Goal: Task Accomplishment & Management: Contribute content

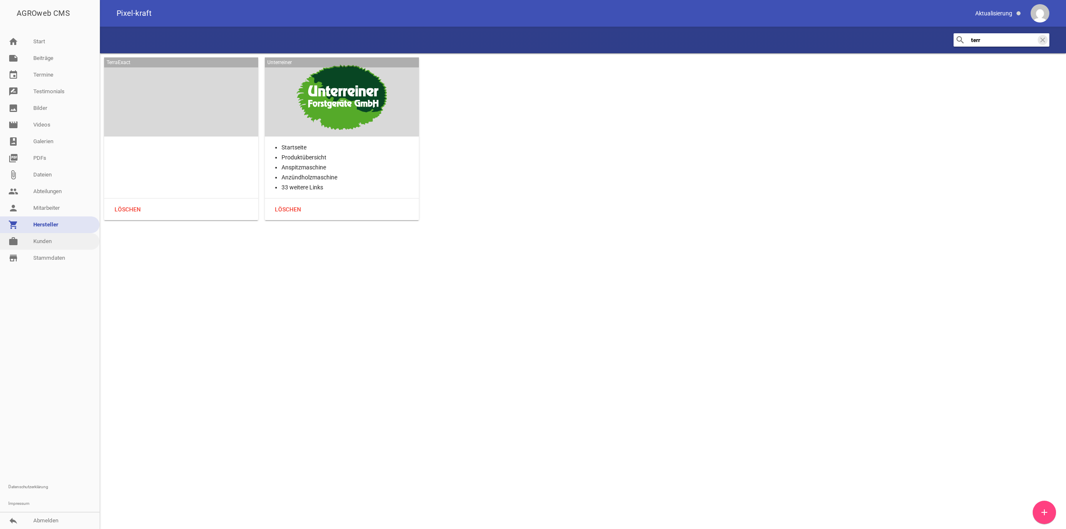
click at [51, 244] on link "work [PERSON_NAME]" at bounding box center [50, 241] width 100 height 17
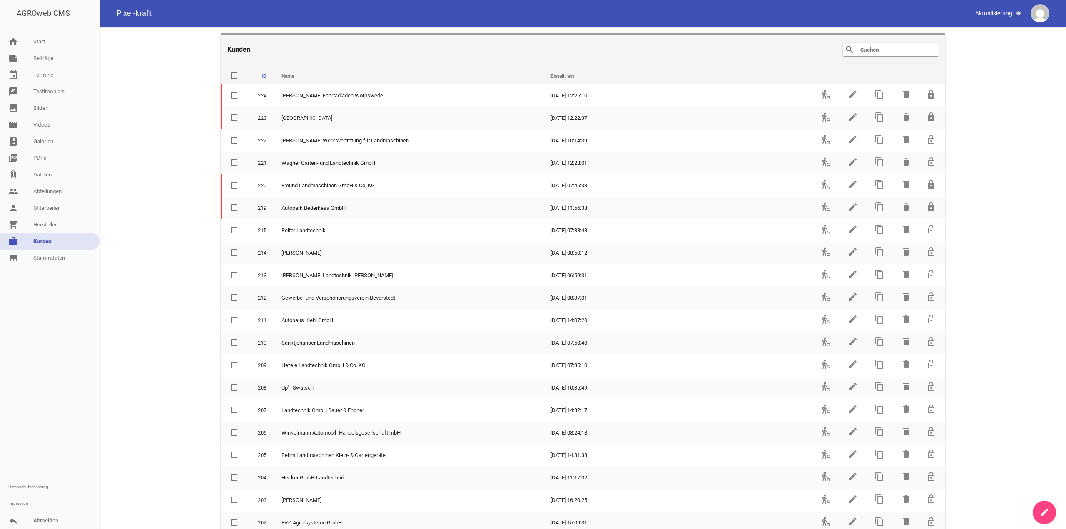
click at [914, 52] on input "text" at bounding box center [892, 50] width 67 height 10
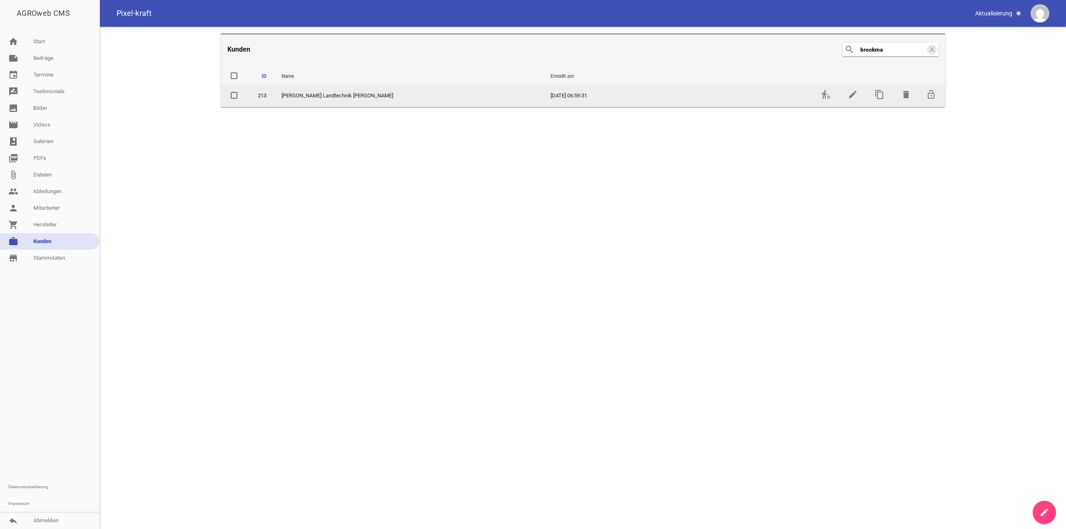
type input "brockma"
click at [827, 100] on td "transfer_within_a_station" at bounding box center [825, 96] width 27 height 22
click at [819, 95] on td "transfer_within_a_station" at bounding box center [825, 96] width 27 height 22
click at [826, 94] on icon "transfer_within_a_station" at bounding box center [826, 95] width 10 height 10
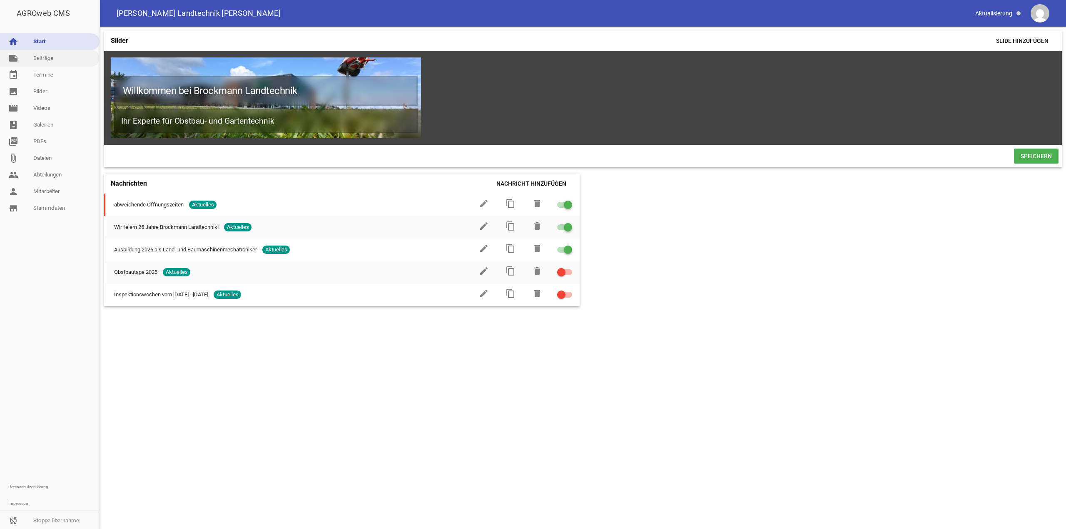
click at [66, 59] on link "note Beiträge" at bounding box center [50, 58] width 100 height 17
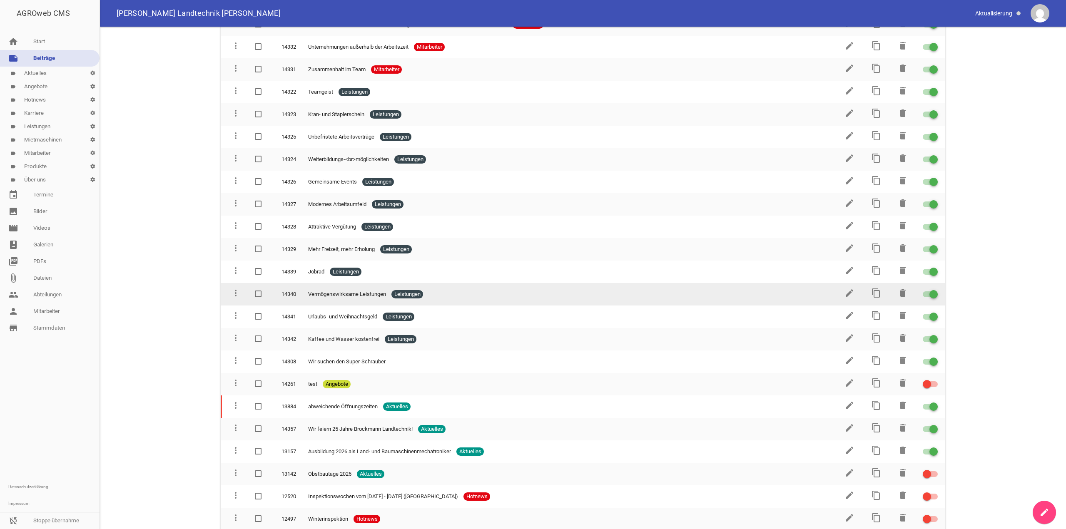
scroll to position [291, 0]
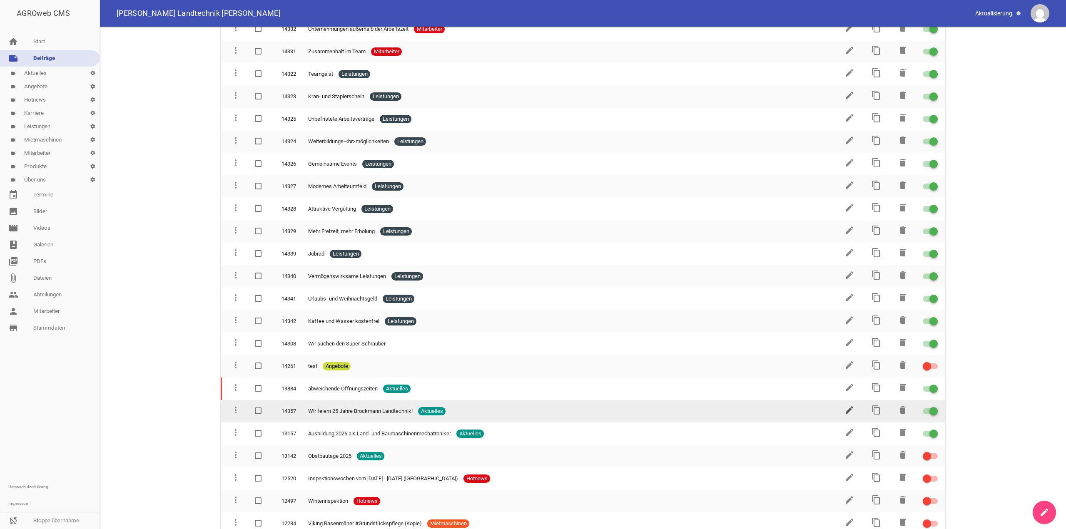
click at [844, 410] on icon "edit" at bounding box center [849, 410] width 10 height 10
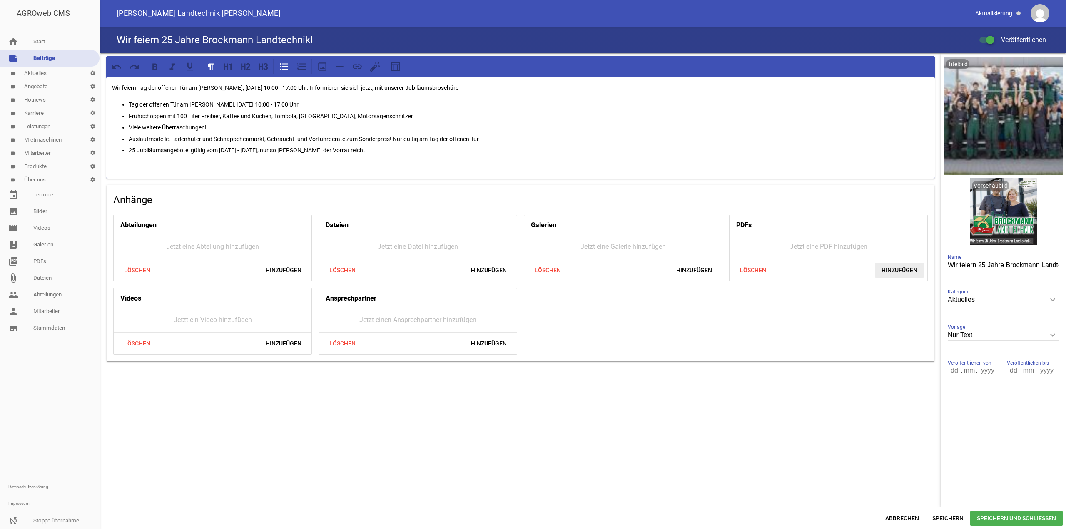
click at [904, 263] on span "Hinzufügen" at bounding box center [899, 270] width 49 height 15
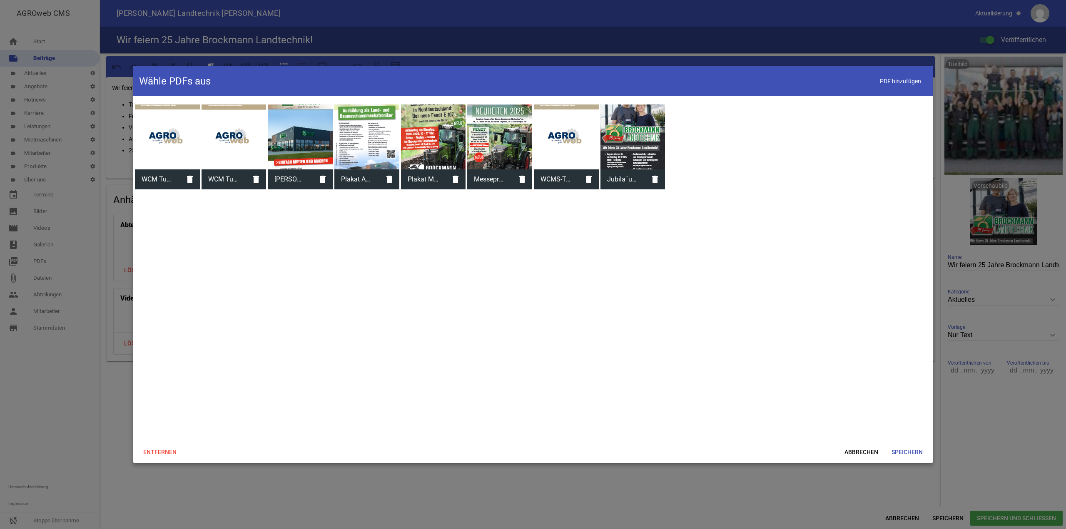
click at [640, 144] on div at bounding box center [632, 137] width 65 height 65
click at [915, 449] on span "Speichern" at bounding box center [907, 452] width 45 height 15
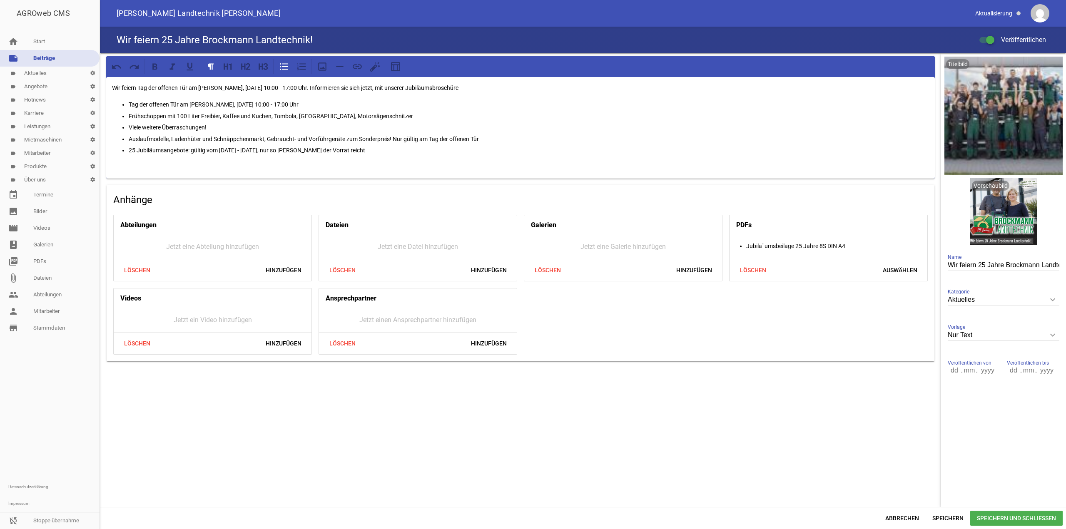
click at [939, 510] on div "AGROweb CMS home Start note Beiträge label Aktuelles settings label Angebote se…" at bounding box center [533, 264] width 1066 height 529
click at [953, 514] on span "Speichern" at bounding box center [948, 518] width 45 height 15
click at [47, 76] on link "label Aktuelles settings" at bounding box center [50, 73] width 100 height 13
